Goal: Transaction & Acquisition: Purchase product/service

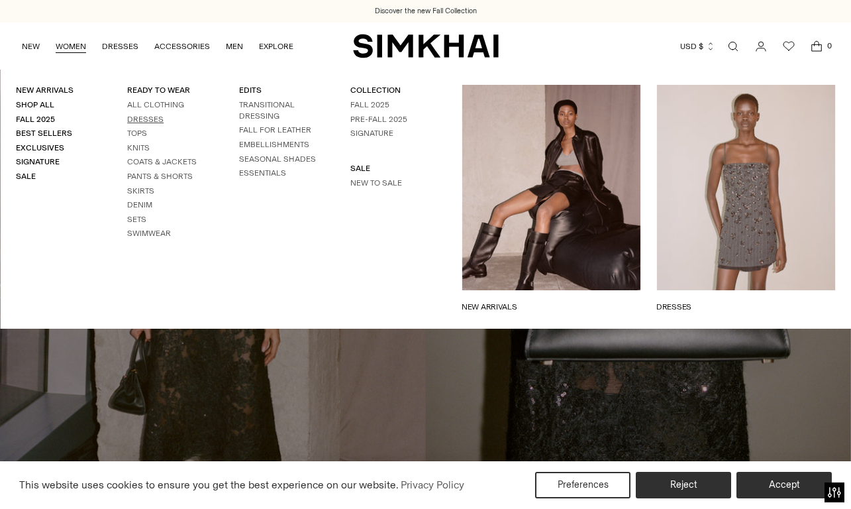
click at [149, 117] on link "Dresses" at bounding box center [145, 119] width 36 height 9
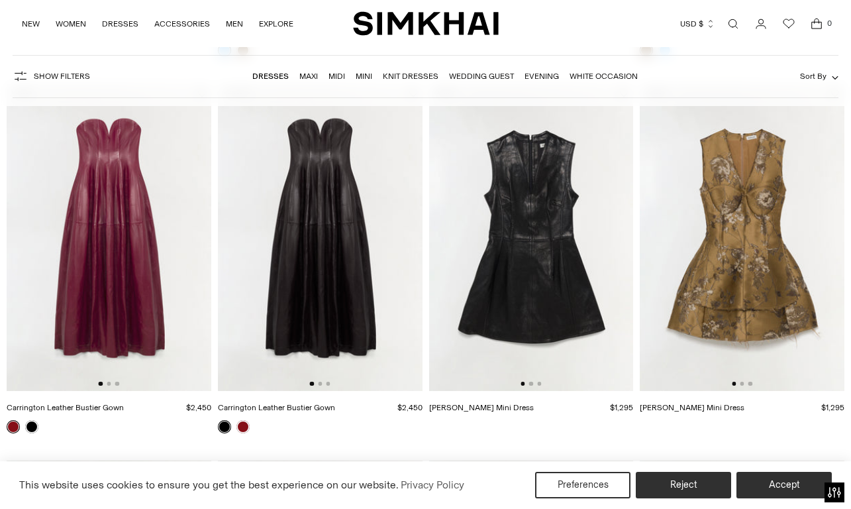
scroll to position [484, 0]
click at [104, 234] on img at bounding box center [109, 236] width 205 height 307
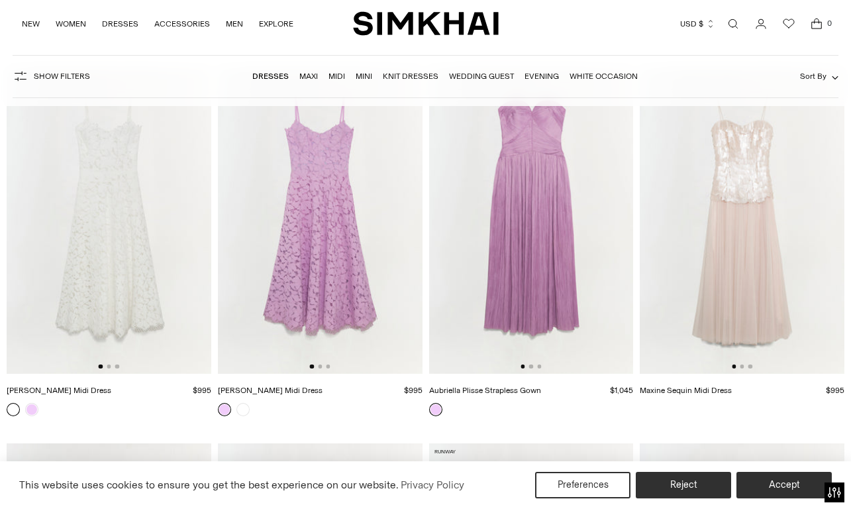
scroll to position [9914, 0]
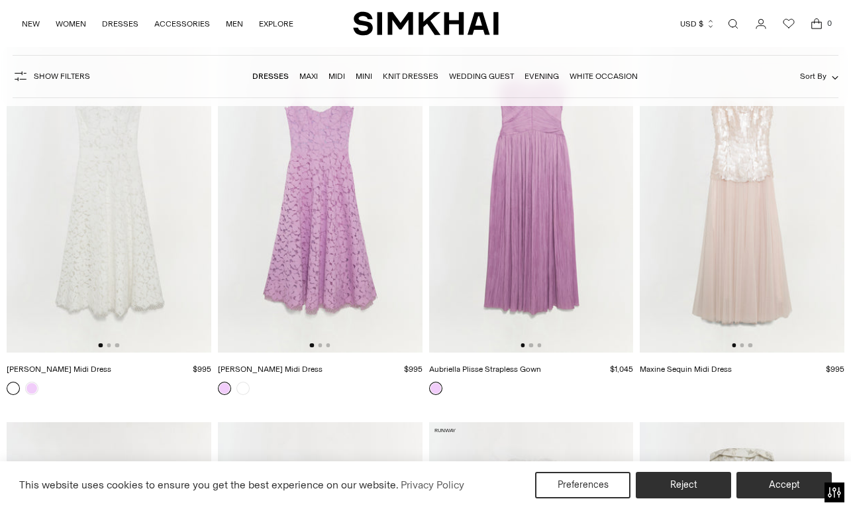
click at [534, 215] on img at bounding box center [531, 199] width 205 height 307
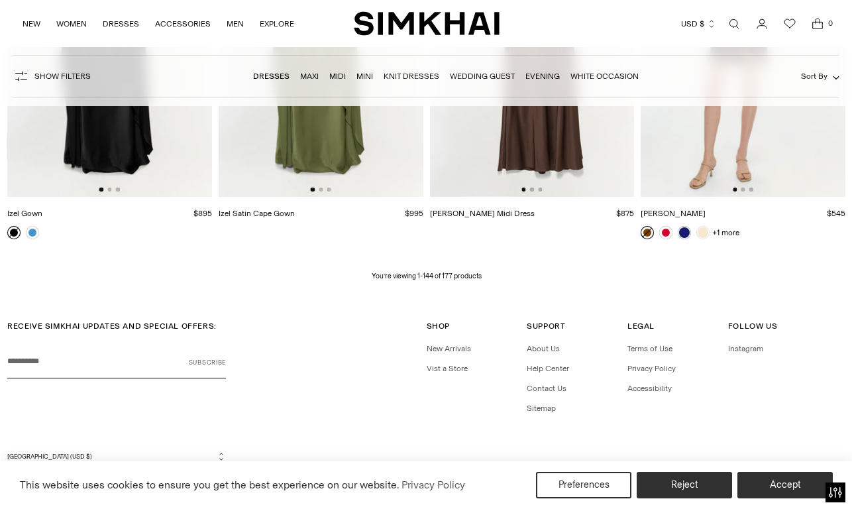
scroll to position [13467, 0]
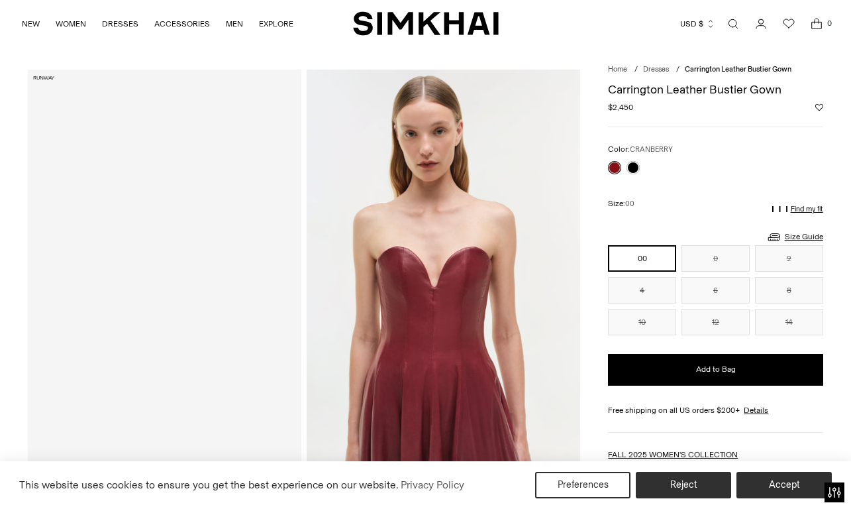
scroll to position [33, 0]
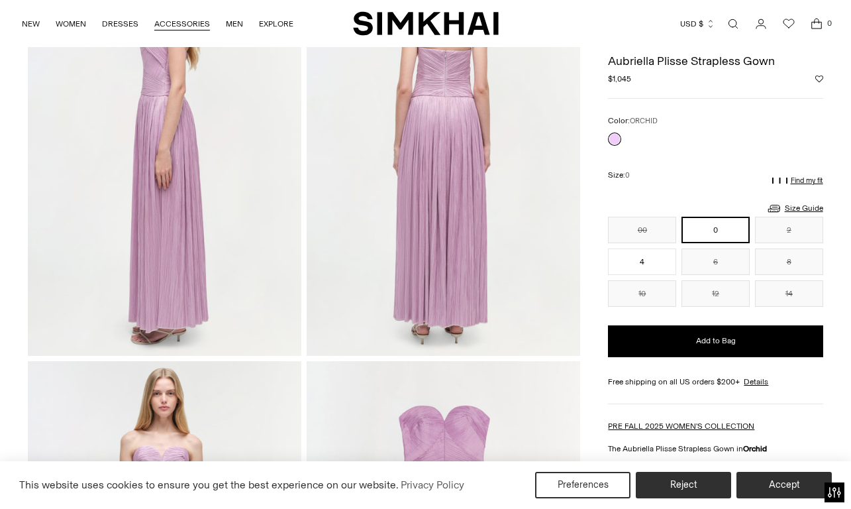
scroll to position [564, 0]
